Goal: Check status: Check status

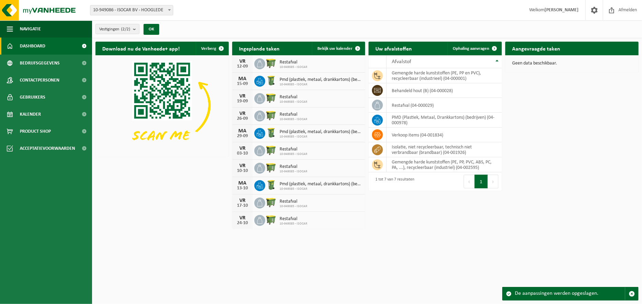
click at [560, 10] on strong "[PERSON_NAME]" at bounding box center [562, 10] width 34 height 5
click at [533, 47] on h2 "Aangevraagde taken" at bounding box center [536, 48] width 62 height 13
click at [586, 60] on span "Toon de aangevraagde taken" at bounding box center [599, 62] width 53 height 4
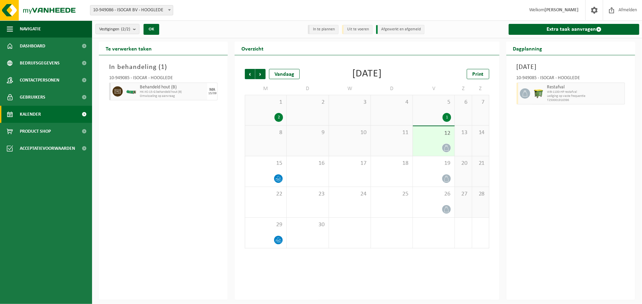
click at [150, 123] on div "In behandeling ( 1 ) 10-949085 - ISOCAR - HOOGLEDE Behandeld hout (B) HK-XC-15-…" at bounding box center [163, 177] width 129 height 244
click at [567, 145] on div "Vrijdag 12 september 2025 10-949085 - ISOCAR - HOOGLEDE Restafval WB-1100-HP re…" at bounding box center [570, 177] width 129 height 244
